Goal: Navigation & Orientation: Find specific page/section

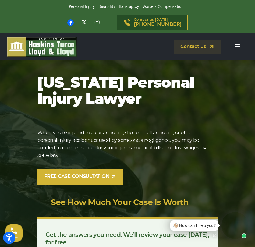
click at [236, 47] on icon "Toggle navigation" at bounding box center [237, 46] width 5 height 5
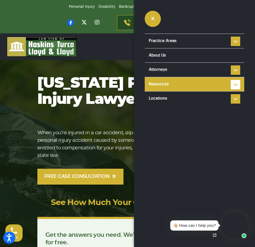
click at [233, 83] on li "Resources Reviews Police Accident Reports Personal injury FAQ Types of Car Acci…" at bounding box center [194, 84] width 99 height 15
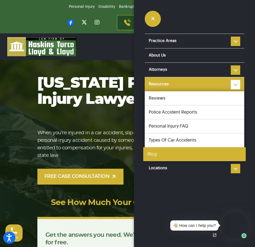
click at [171, 152] on link "Blog" at bounding box center [194, 154] width 102 height 14
